Goal: Information Seeking & Learning: Learn about a topic

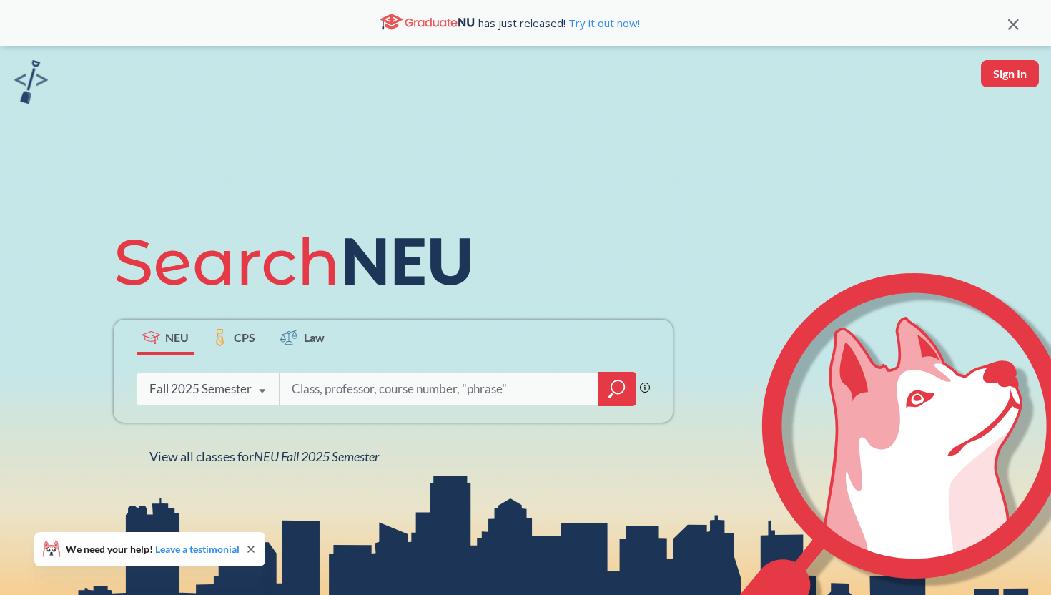
click at [403, 388] on input "search" at bounding box center [438, 389] width 297 height 30
type input "s"
type input "cs 4530"
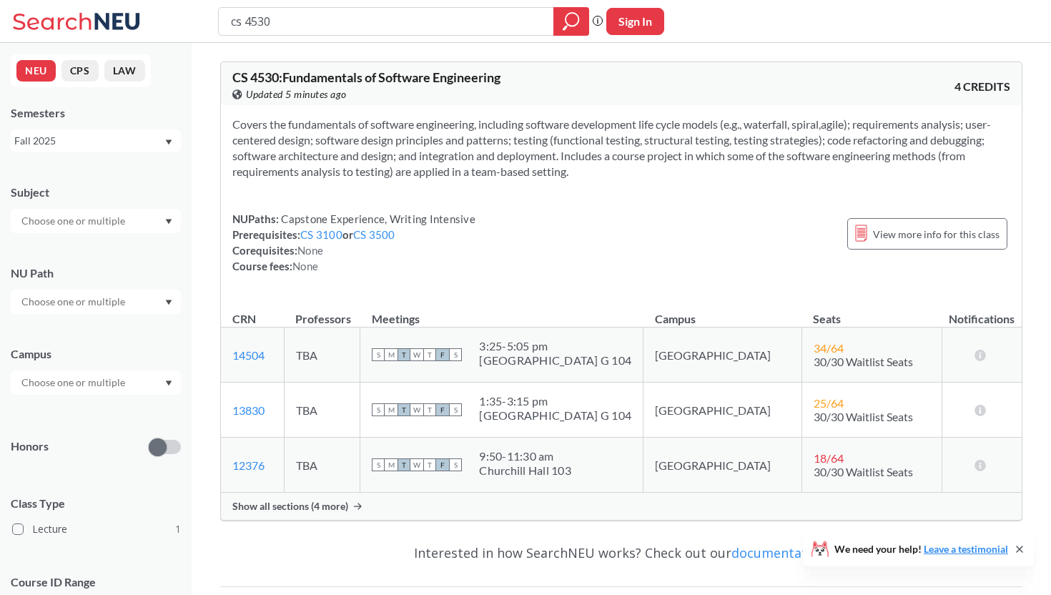
click at [343, 508] on span "Show all sections (4 more)" at bounding box center [290, 506] width 116 height 13
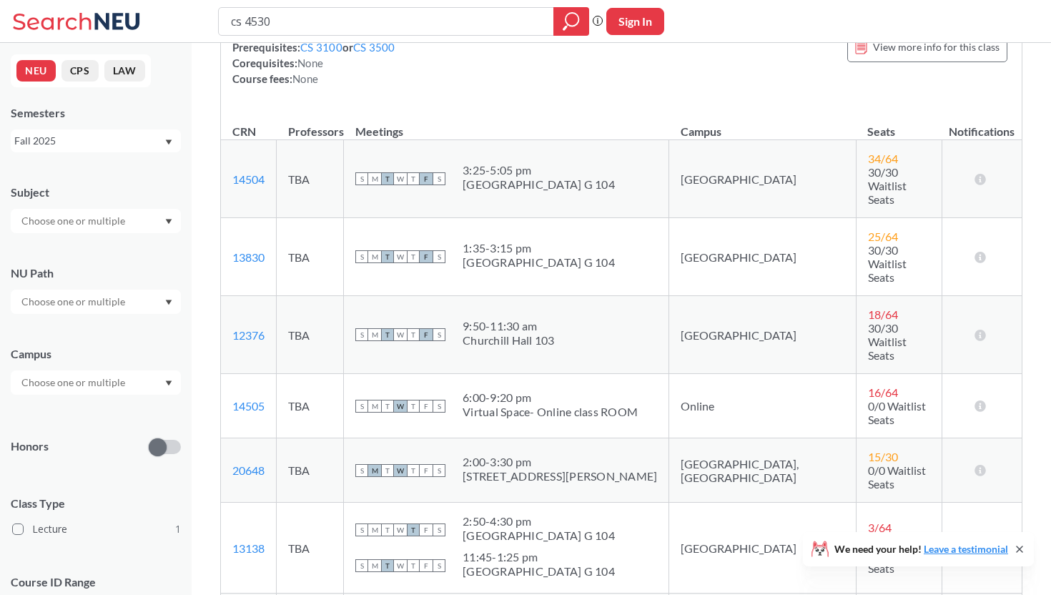
scroll to position [187, 0]
click at [498, 25] on input "cs 4530" at bounding box center [387, 21] width 314 height 24
type input "cs 5010"
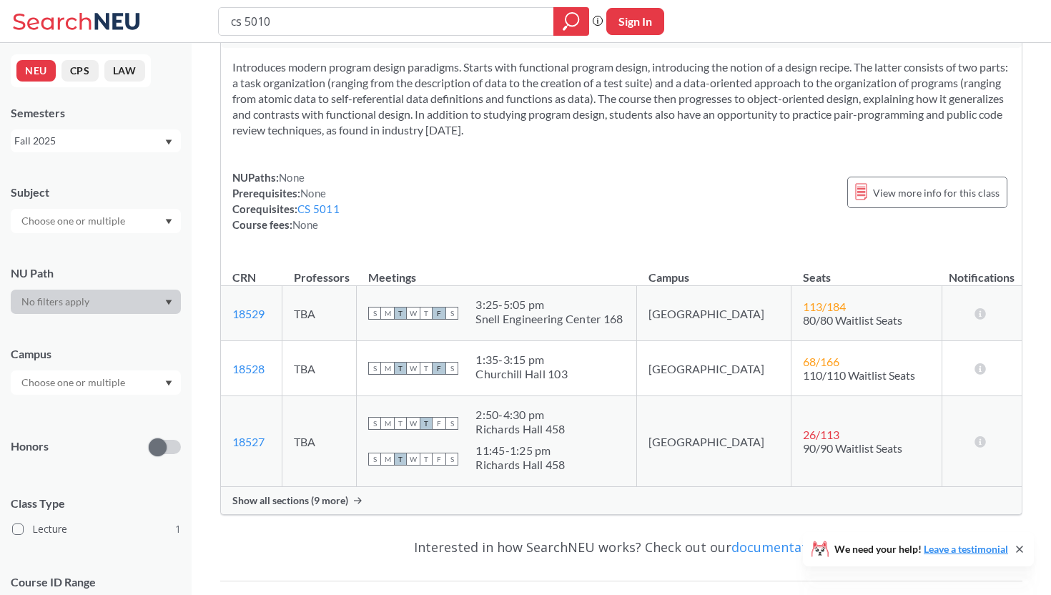
scroll to position [66, 0]
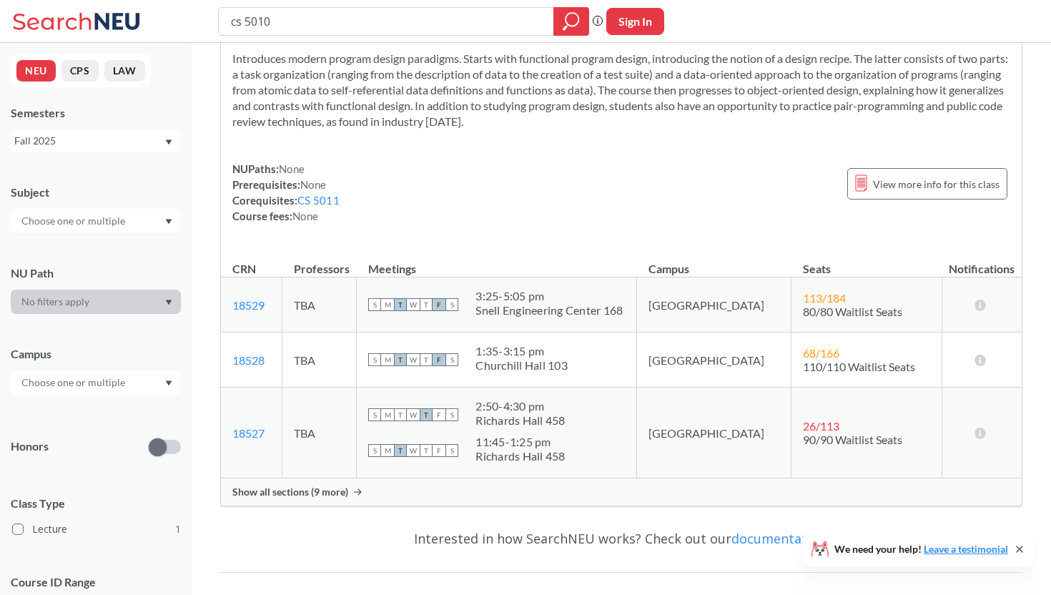
click at [327, 493] on span "Show all sections (9 more)" at bounding box center [290, 492] width 116 height 13
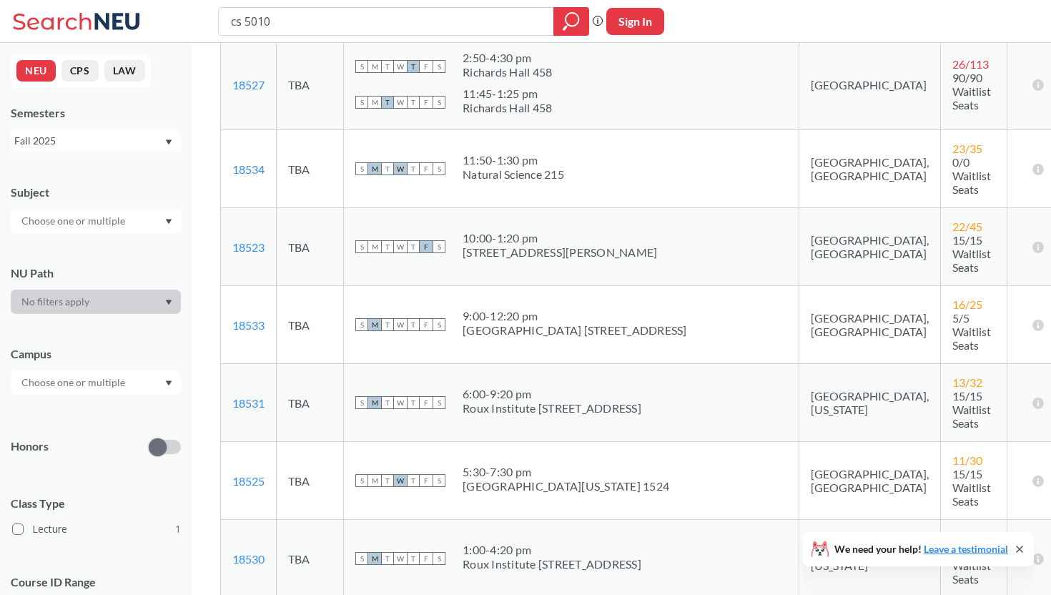
scroll to position [167, 0]
